Goal: Task Accomplishment & Management: Manage account settings

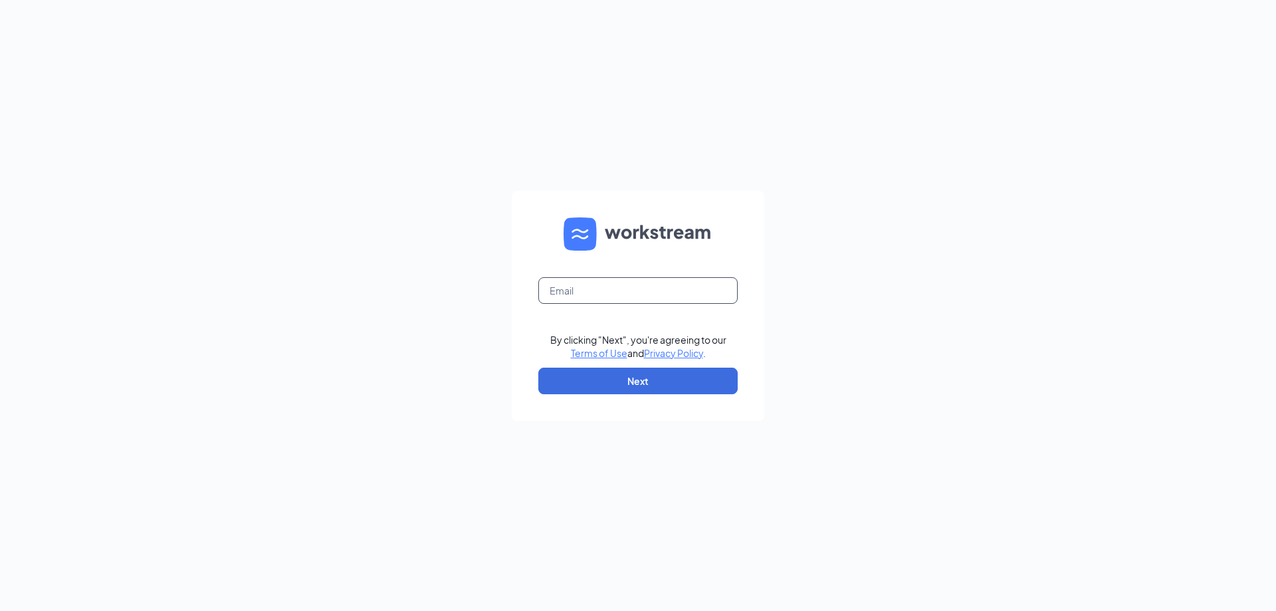
click at [617, 287] on input "text" at bounding box center [637, 290] width 199 height 27
click at [581, 288] on input "text" at bounding box center [637, 290] width 199 height 27
type input "skirkoryan@sircorp.com"
click at [585, 385] on button "Next" at bounding box center [637, 380] width 199 height 27
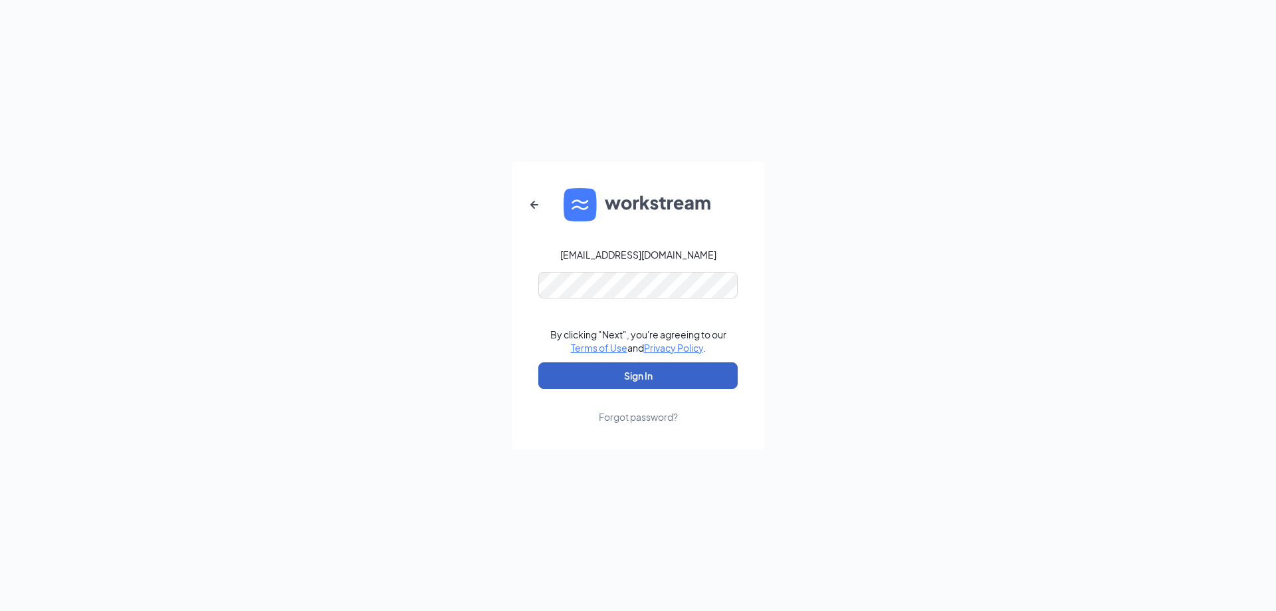
click at [633, 377] on button "Sign In" at bounding box center [637, 375] width 199 height 27
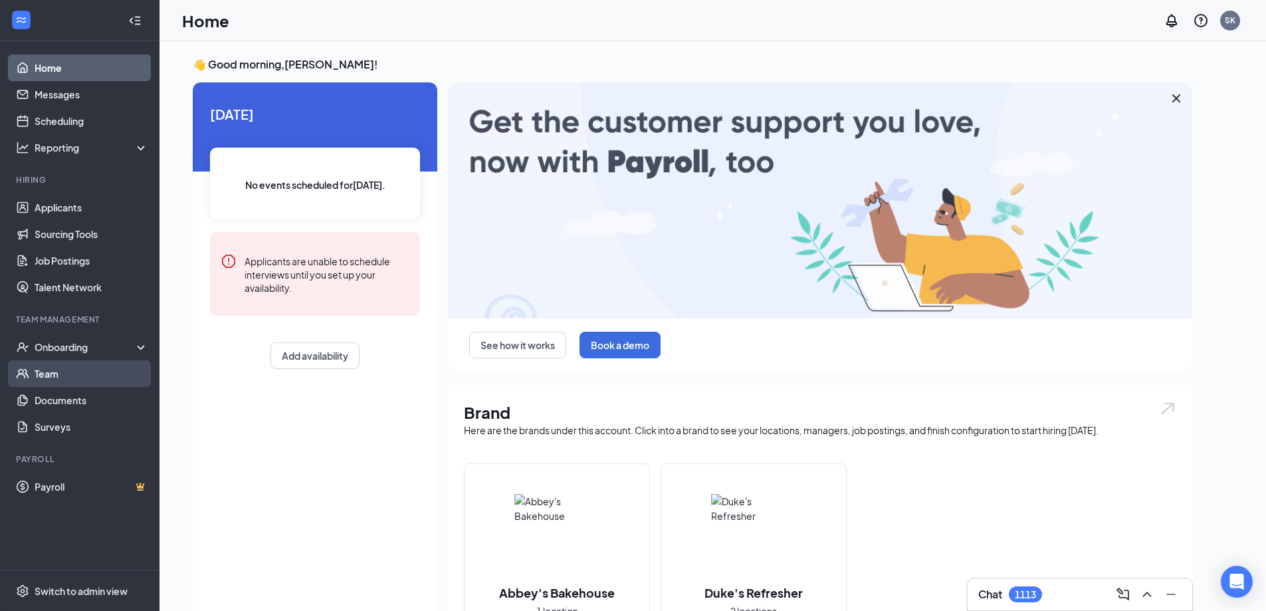
click at [50, 379] on link "Team" at bounding box center [92, 373] width 114 height 27
